Goal: Information Seeking & Learning: Learn about a topic

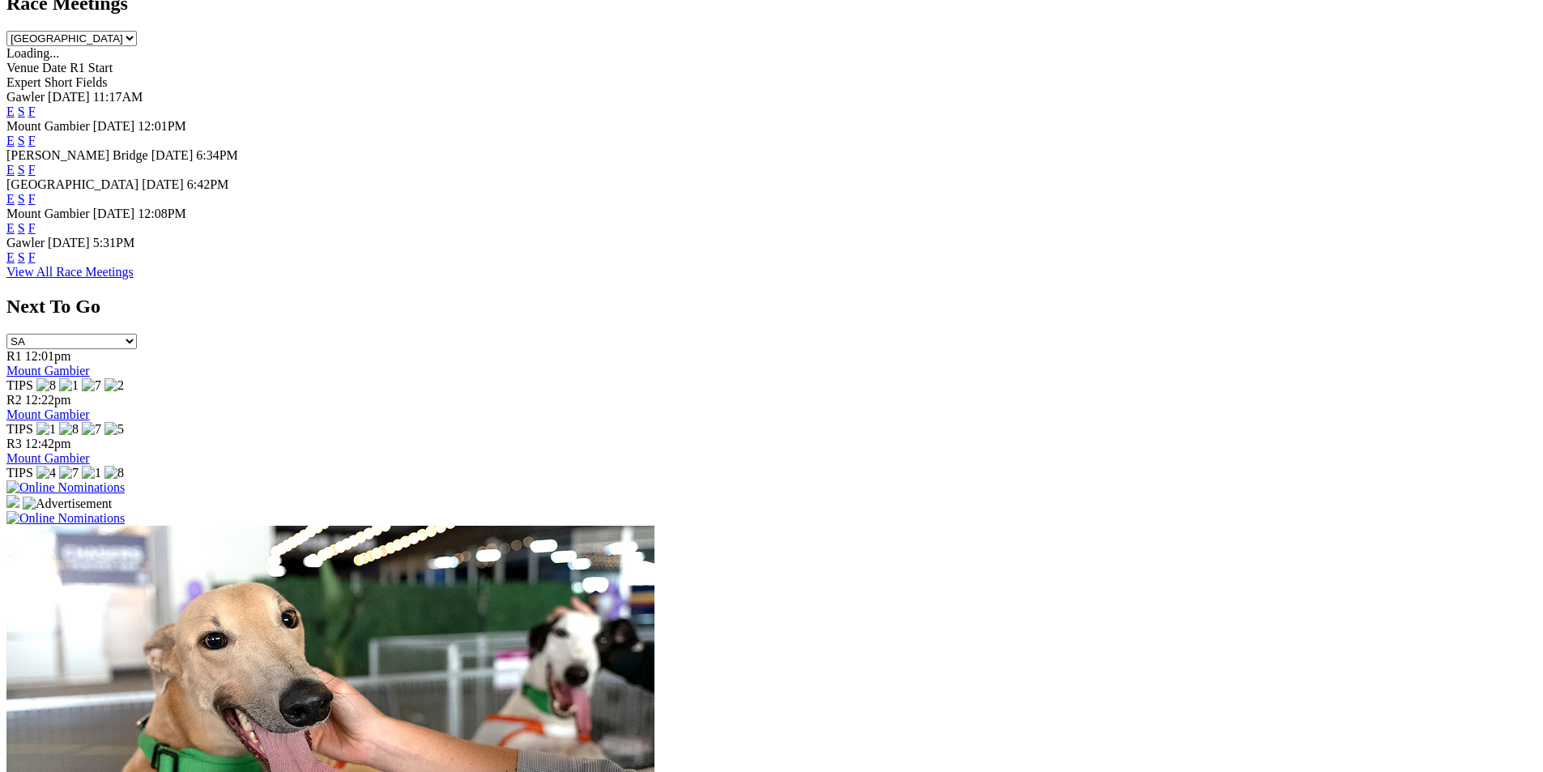
scroll to position [810, 0]
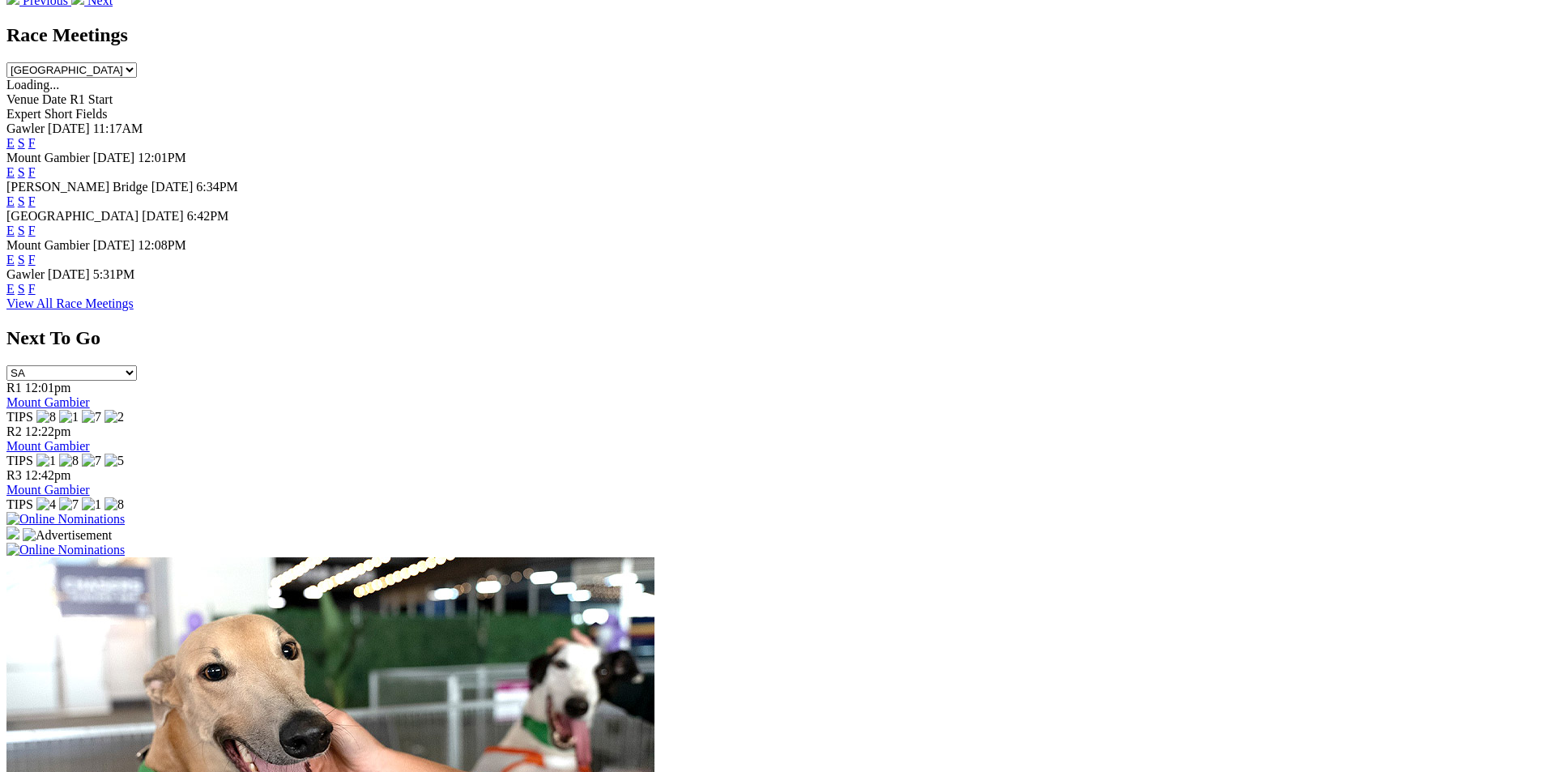
click at [36, 194] on link "F" at bounding box center [31, 201] width 7 height 14
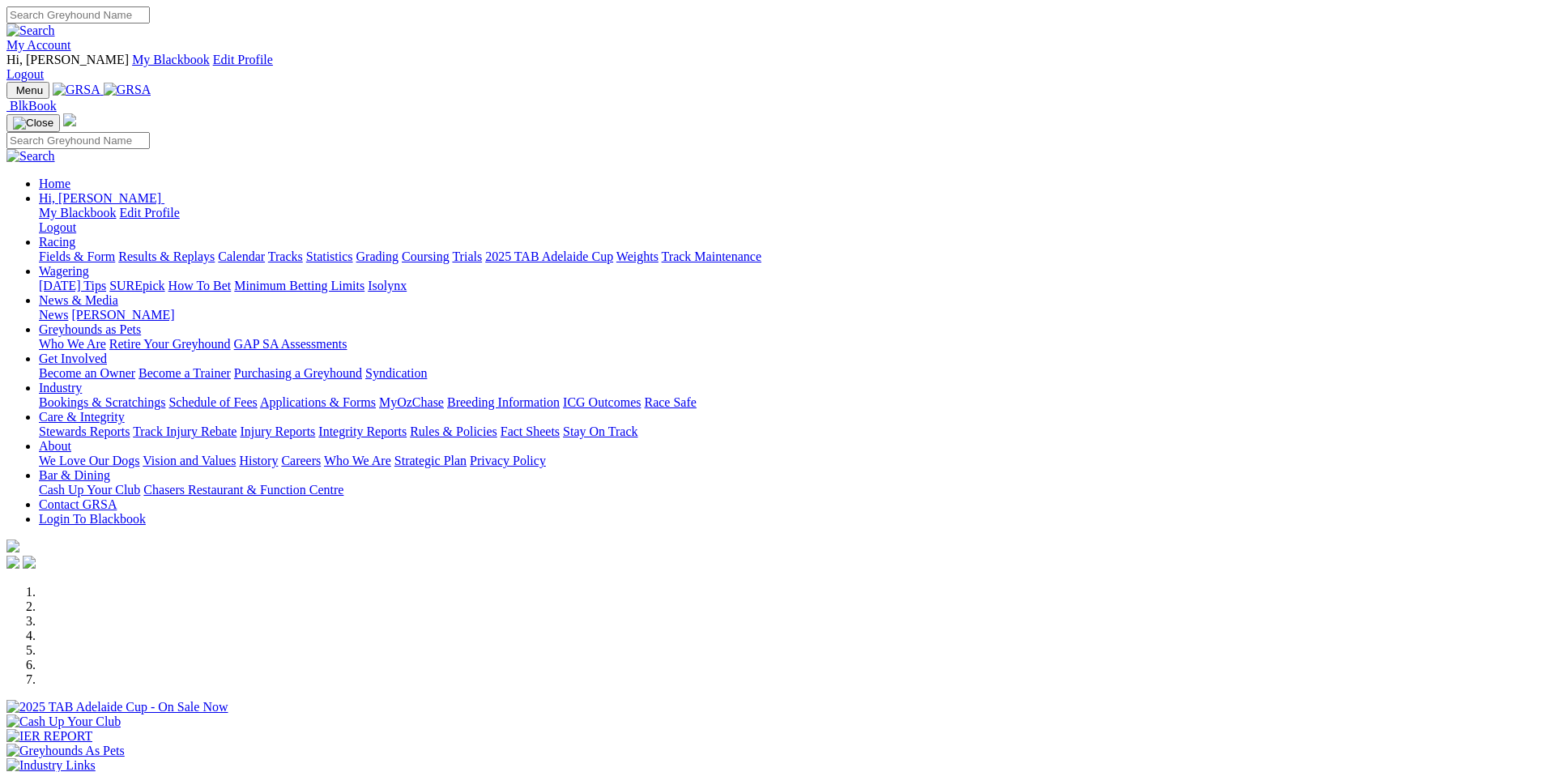
scroll to position [812, 0]
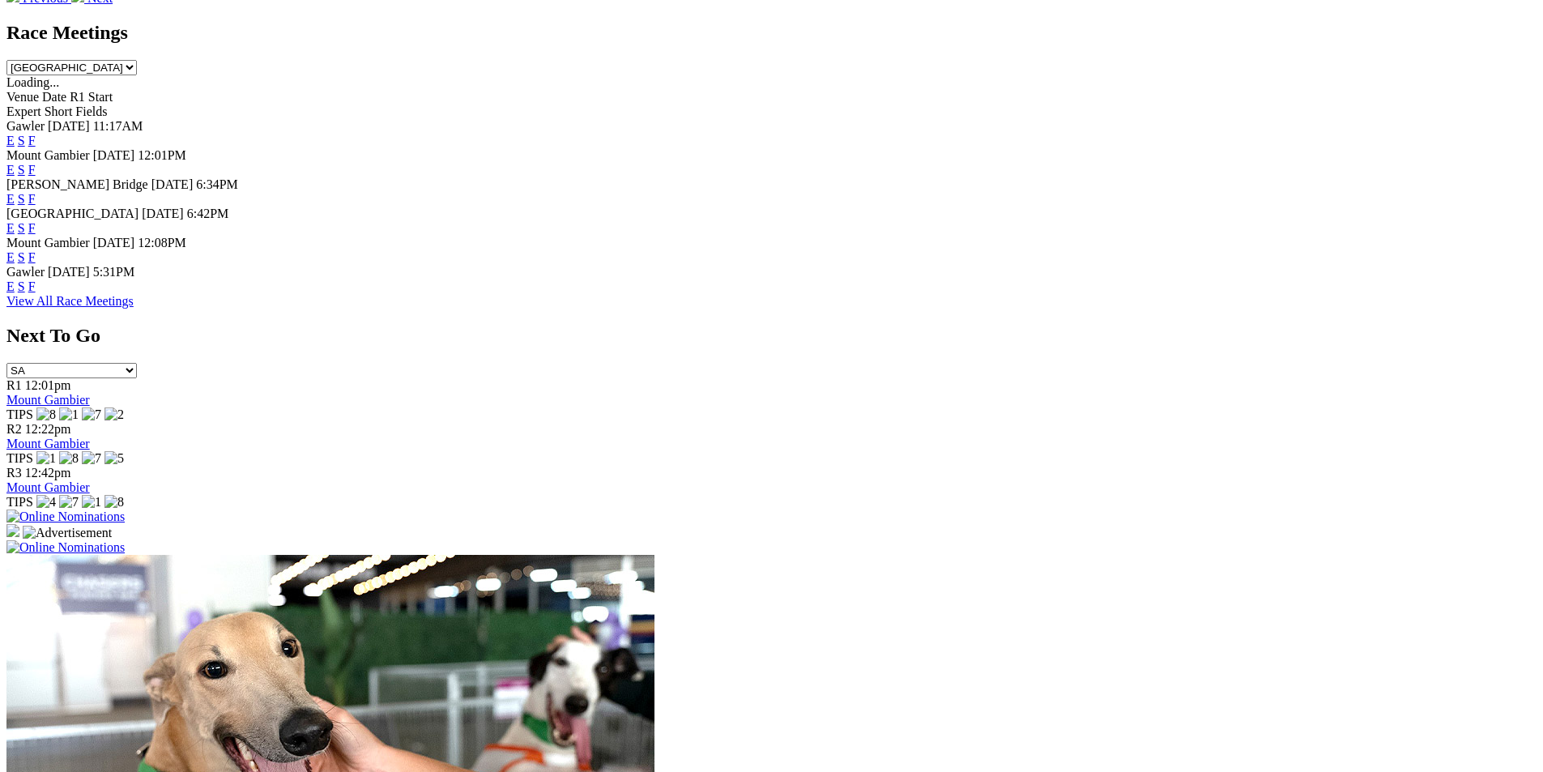
click at [36, 221] on link "F" at bounding box center [31, 228] width 7 height 14
